Goal: Task Accomplishment & Management: Use online tool/utility

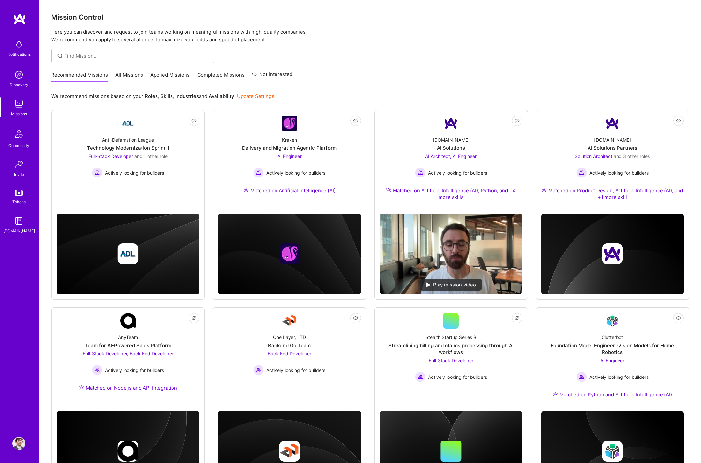
click at [119, 73] on link "All Missions" at bounding box center [129, 76] width 28 height 11
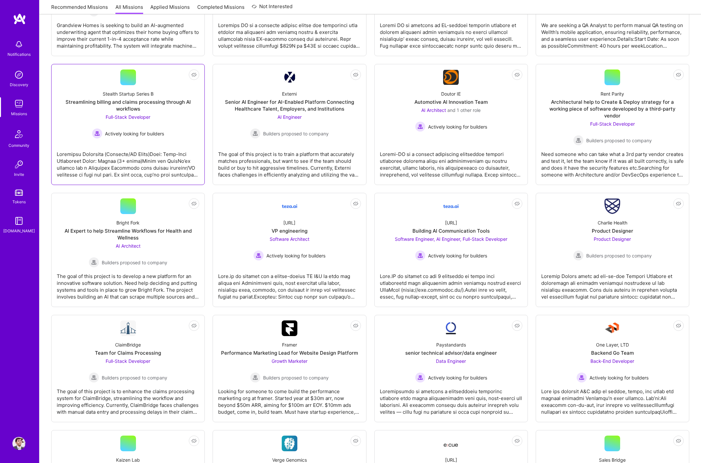
scroll to position [424, 0]
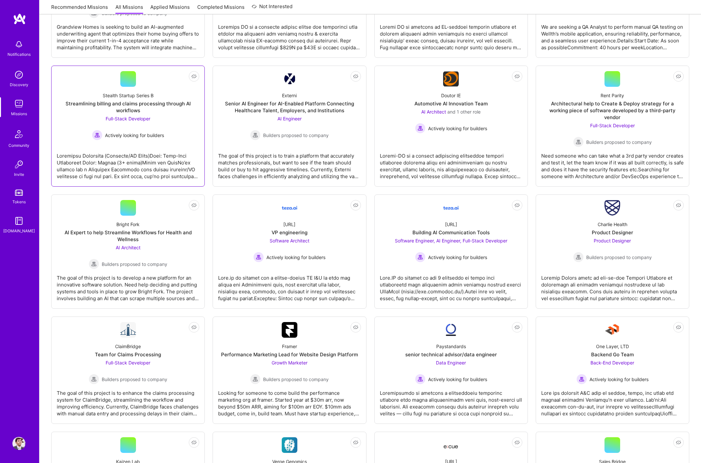
click at [164, 130] on div "Actively looking for builders" at bounding box center [128, 135] width 72 height 10
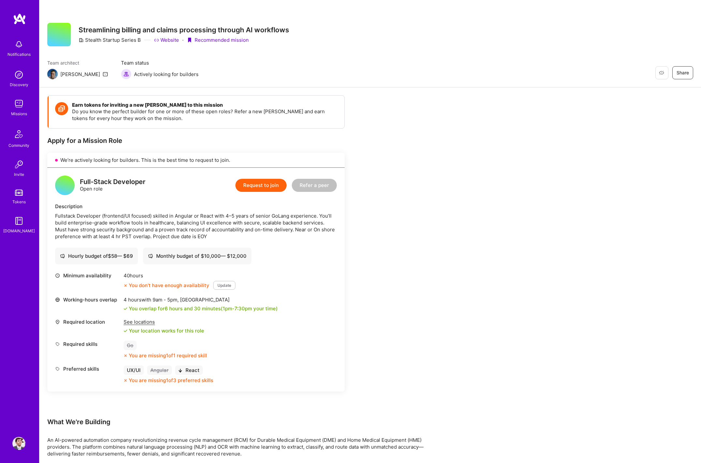
click at [395, 106] on div "Earn tokens for inviting a new [PERSON_NAME] to this mission Do you know the pe…" at bounding box center [242, 412] width 391 height 634
